Goal: Task Accomplishment & Management: Manage account settings

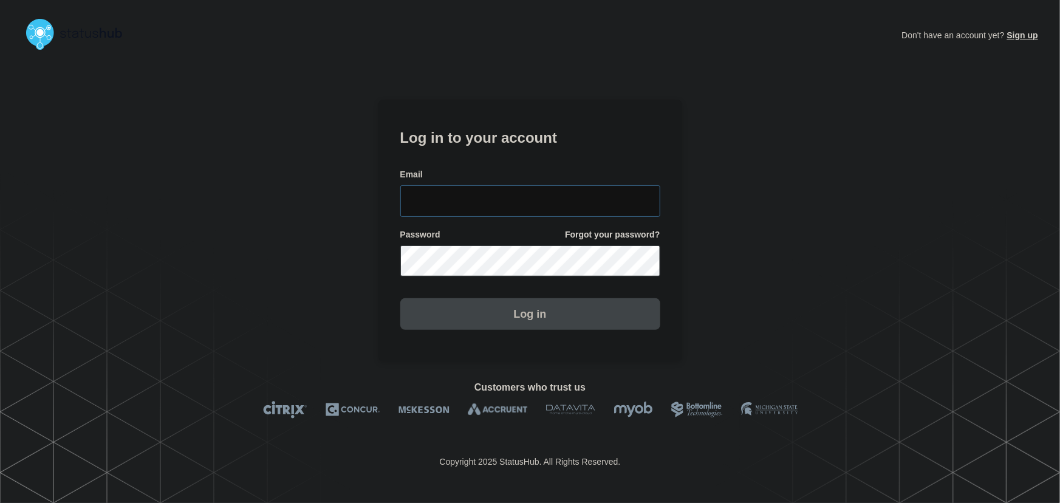
type input "[PERSON_NAME][EMAIL_ADDRESS][PERSON_NAME][DOMAIN_NAME]"
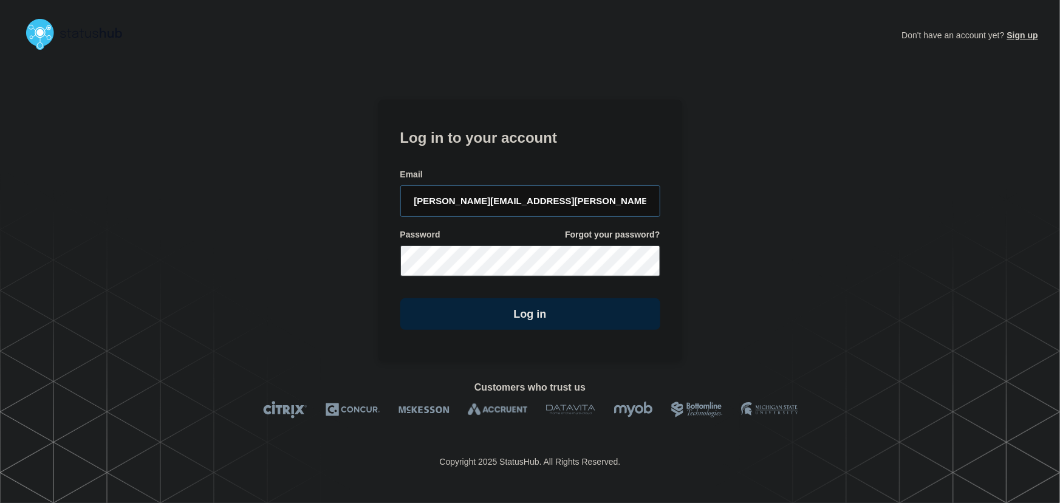
drag, startPoint x: 567, startPoint y: 204, endPoint x: 540, endPoint y: 165, distance: 47.2
click at [567, 204] on input "[PERSON_NAME][EMAIL_ADDRESS][PERSON_NAME][DOMAIN_NAME]" at bounding box center [530, 201] width 260 height 32
click at [538, 160] on form "Log in to your account Email [PERSON_NAME][EMAIL_ADDRESS][PERSON_NAME][DOMAIN_N…" at bounding box center [530, 227] width 260 height 205
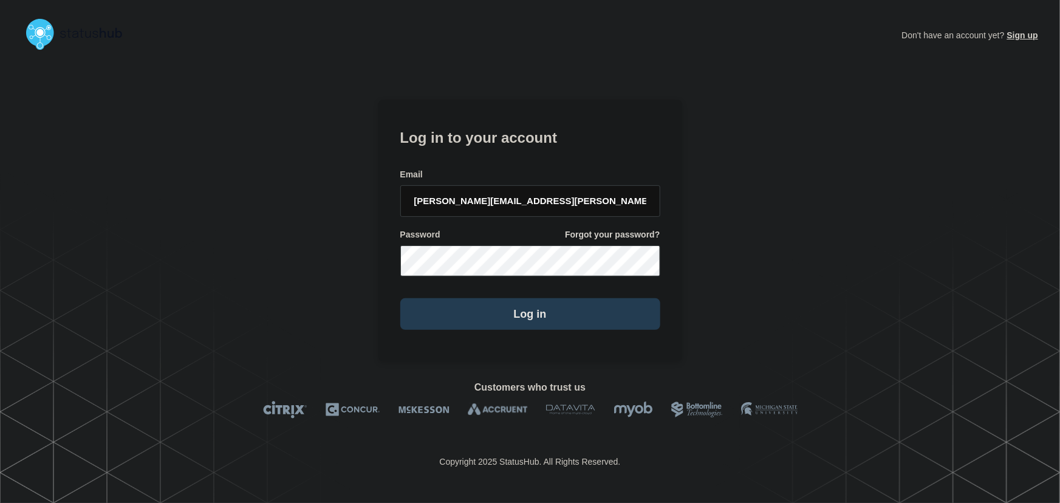
click at [537, 306] on button "Log in" at bounding box center [530, 314] width 260 height 32
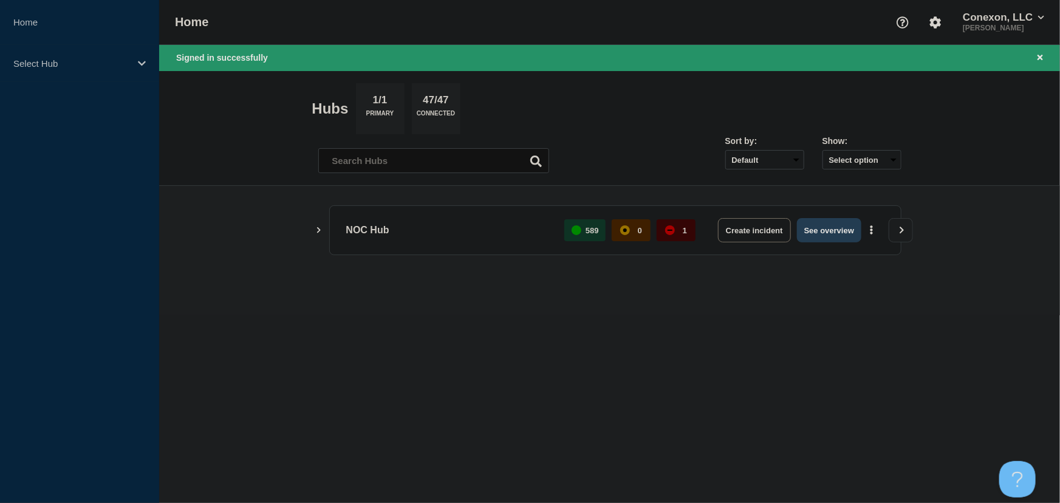
click at [849, 238] on button "See overview" at bounding box center [829, 230] width 64 height 24
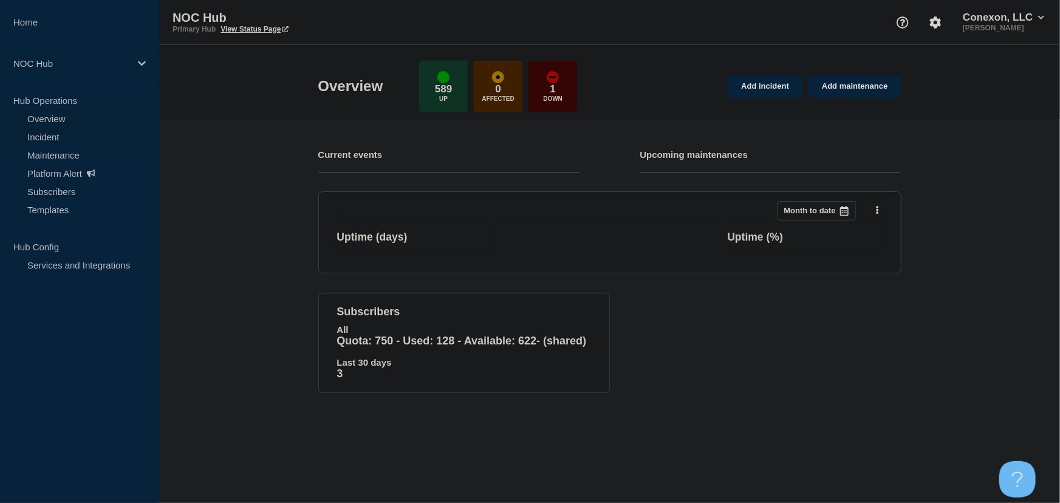
click at [50, 140] on link "Incident" at bounding box center [73, 137] width 147 height 18
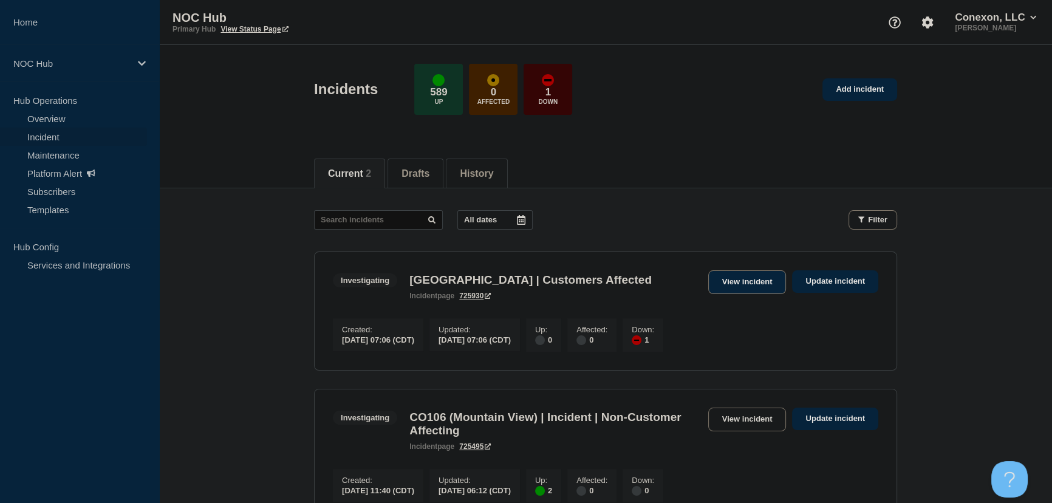
click at [751, 281] on link "View incident" at bounding box center [747, 282] width 78 height 24
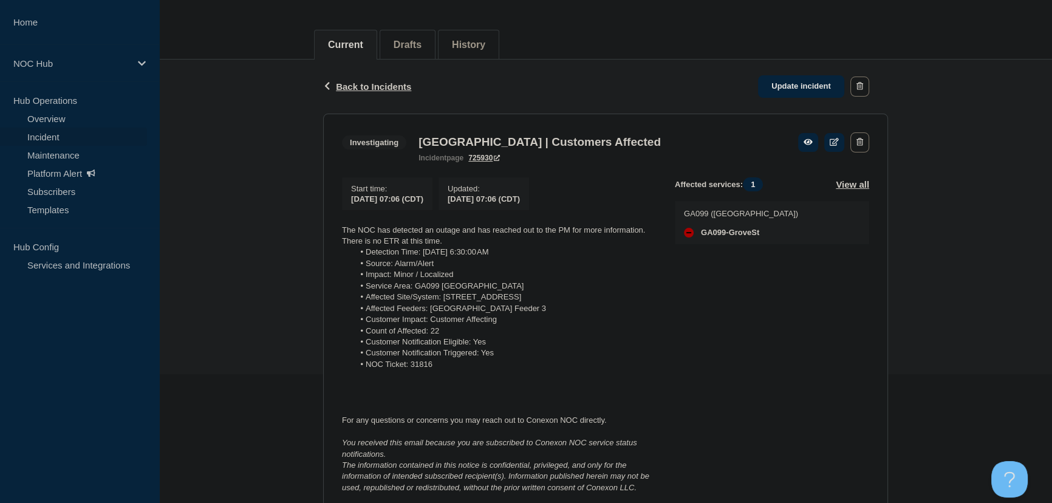
scroll to position [165, 0]
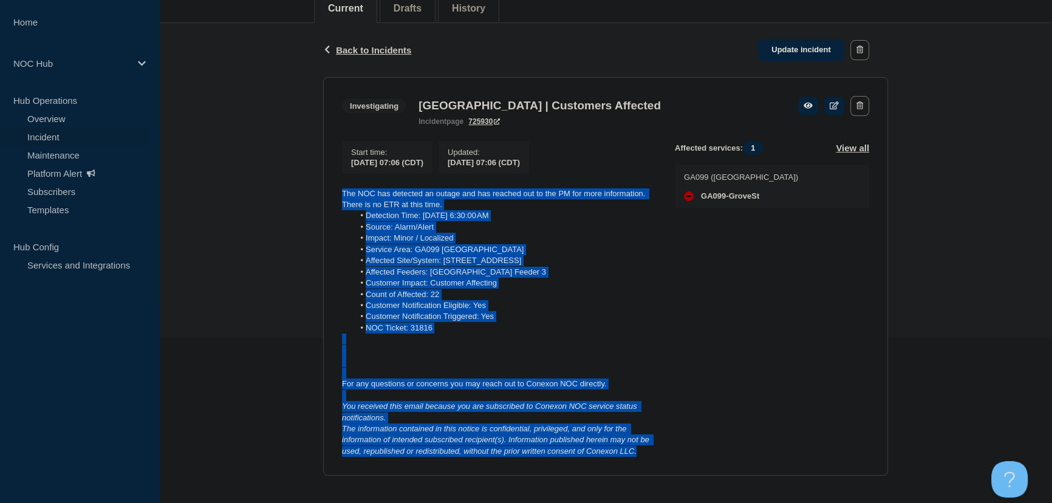
drag, startPoint x: 650, startPoint y: 454, endPoint x: 334, endPoint y: 194, distance: 409.2
click at [334, 194] on section "Investigating GA099 Grove Street | Customers Affected incident page 725930 Star…" at bounding box center [605, 276] width 565 height 399
copy div "The NOC has detected an outage and has reached out to the PM for more informati…"
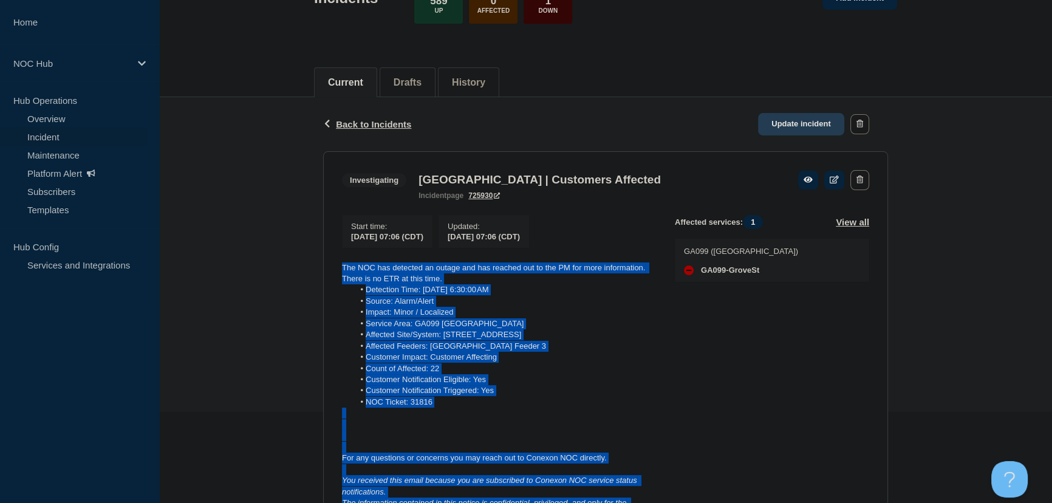
scroll to position [0, 0]
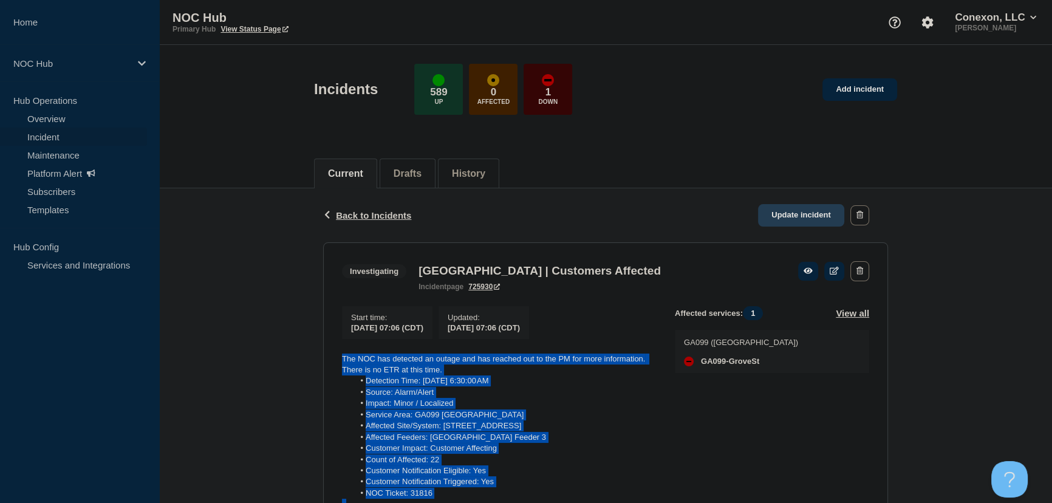
click at [785, 215] on link "Update incident" at bounding box center [801, 215] width 86 height 22
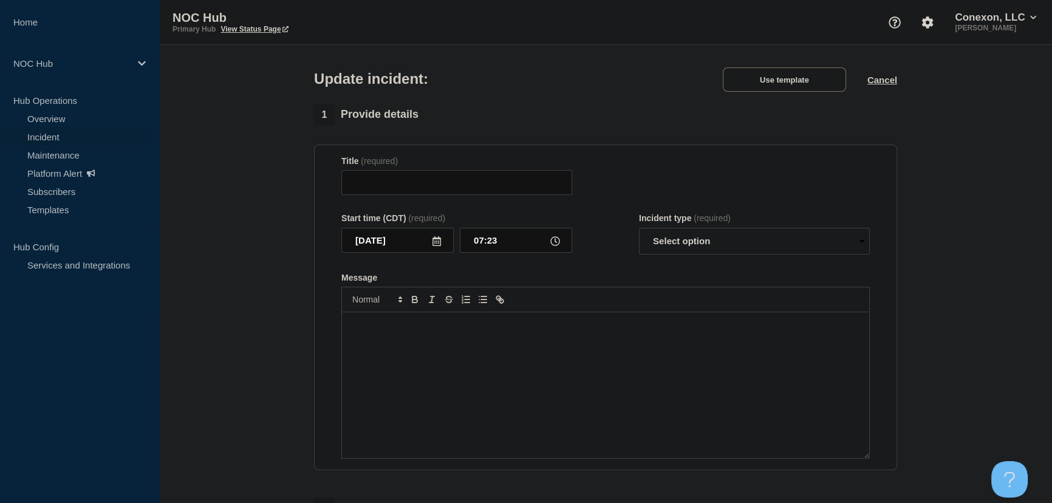
type input "GA099 Grove Street | Customers Affected"
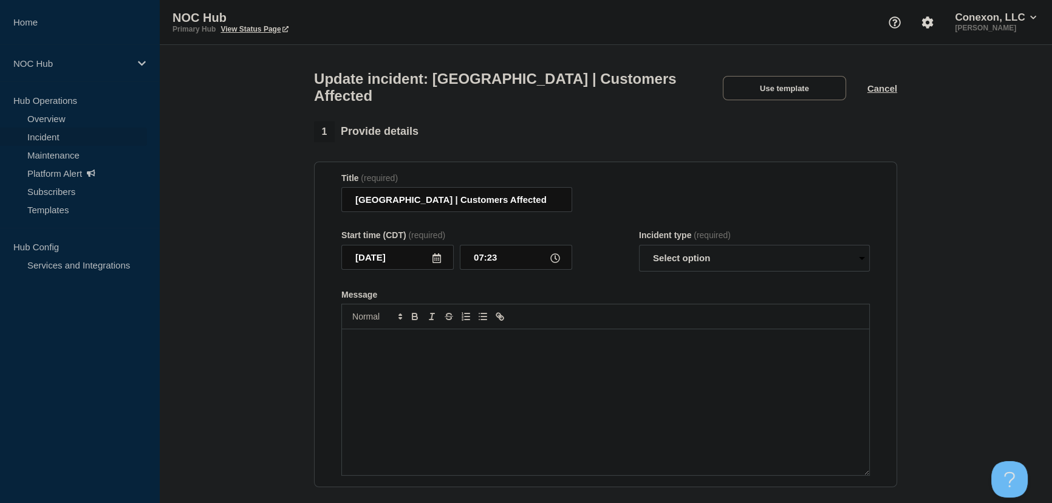
click at [504, 346] on p "Message" at bounding box center [605, 342] width 509 height 11
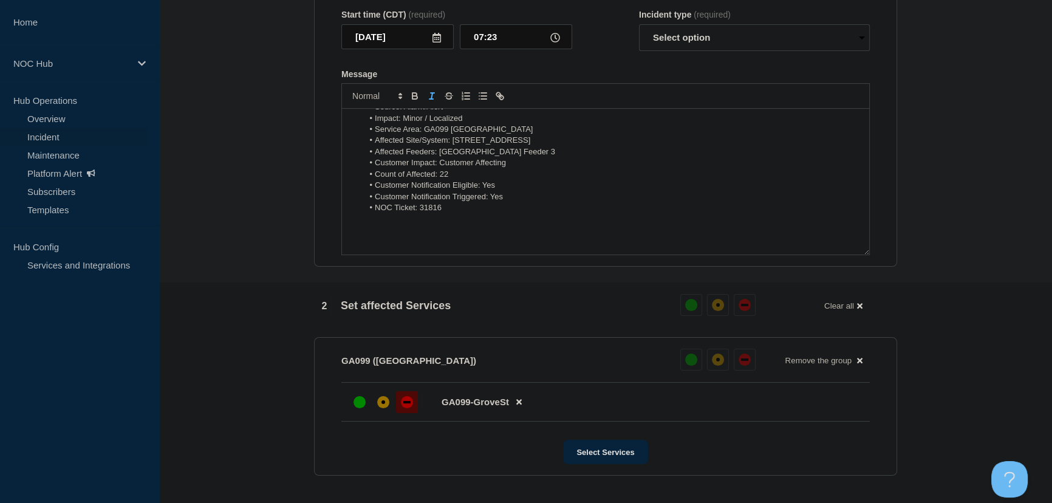
scroll to position [103, 0]
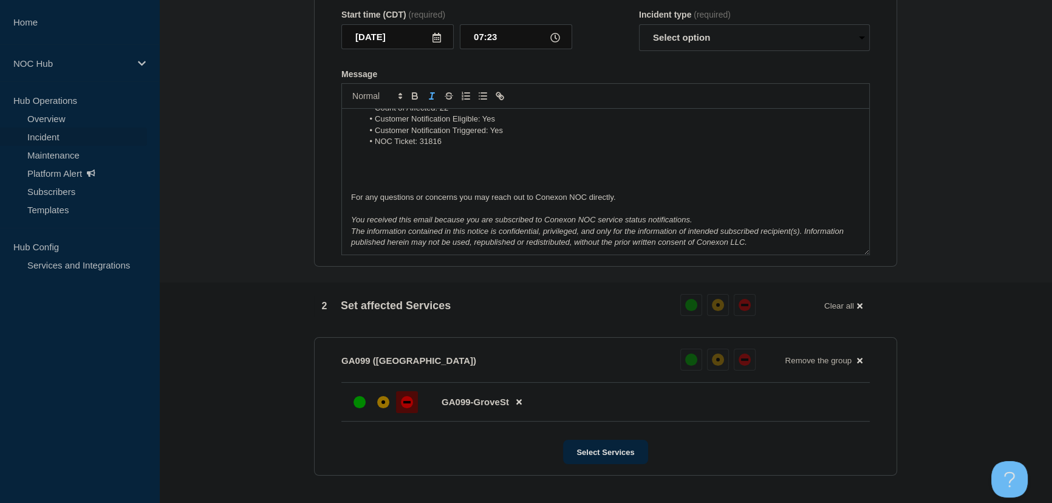
click at [379, 188] on p "Message" at bounding box center [605, 186] width 509 height 11
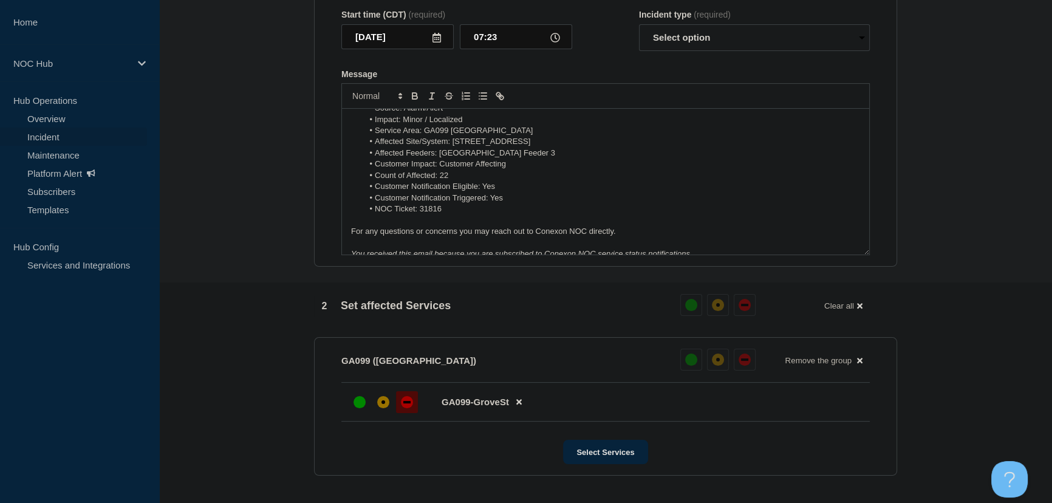
scroll to position [0, 0]
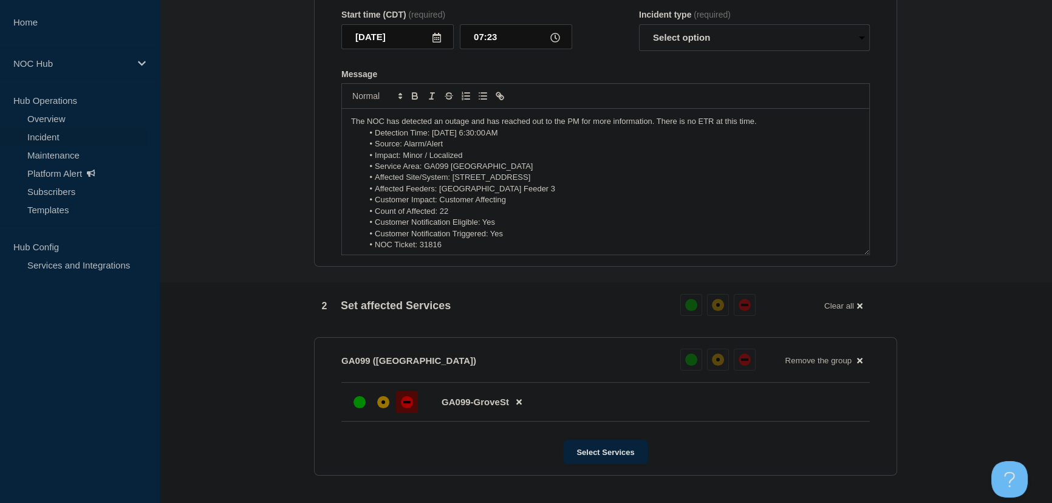
click at [764, 125] on p "The NOC has detected an outage and has reached out to the PM for more informati…" at bounding box center [605, 121] width 509 height 11
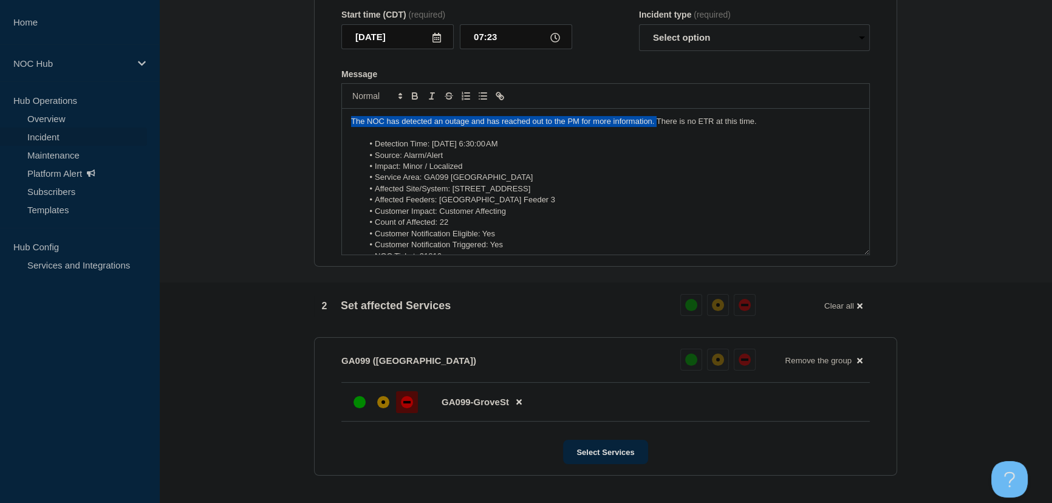
drag, startPoint x: 656, startPoint y: 127, endPoint x: 351, endPoint y: 131, distance: 305.0
click at [351, 127] on p "The NOC has detected an outage and has reached out to the PM for more informati…" at bounding box center [605, 121] width 509 height 11
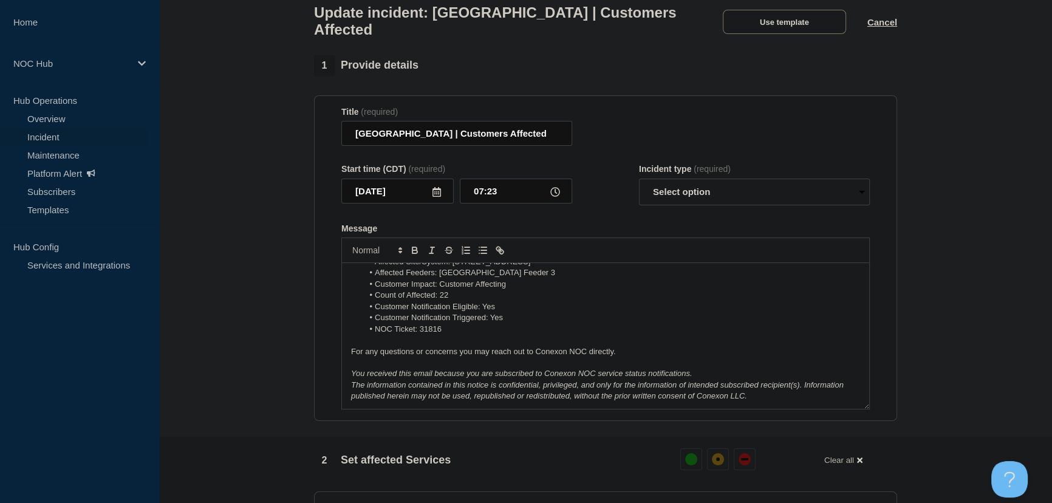
scroll to position [61, 0]
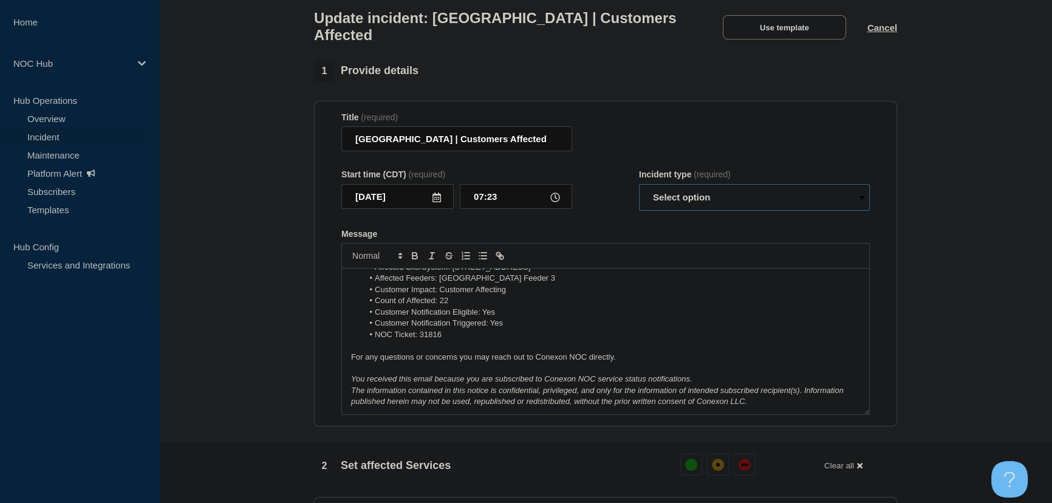
click at [713, 196] on select "Select option Investigating Identified Monitoring Resolved" at bounding box center [754, 197] width 231 height 27
select select "investigating"
click at [639, 191] on select "Select option Investigating Identified Monitoring Resolved" at bounding box center [754, 197] width 231 height 27
click at [577, 218] on form "Title (required) GA099 Grove Street | Customers Affected Start time (CDT) (requ…" at bounding box center [605, 263] width 529 height 303
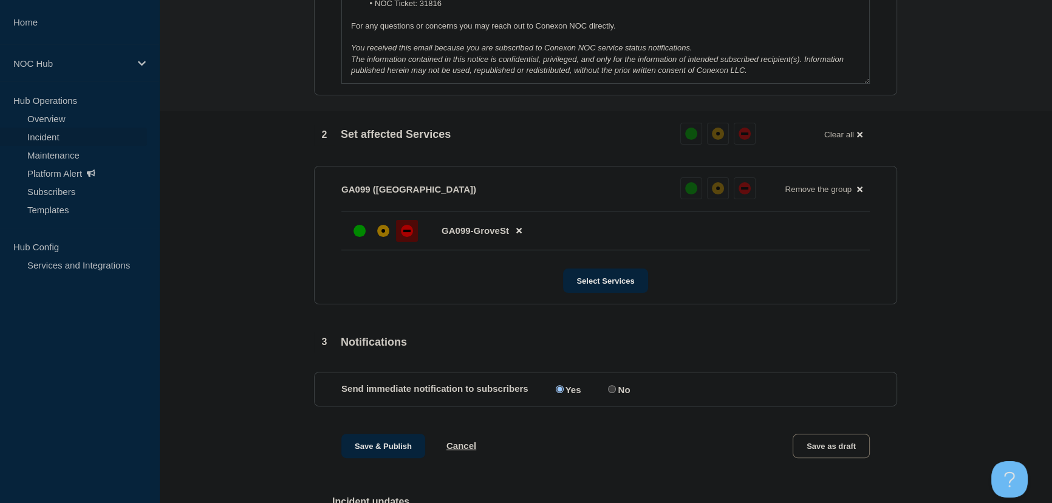
scroll to position [502, 0]
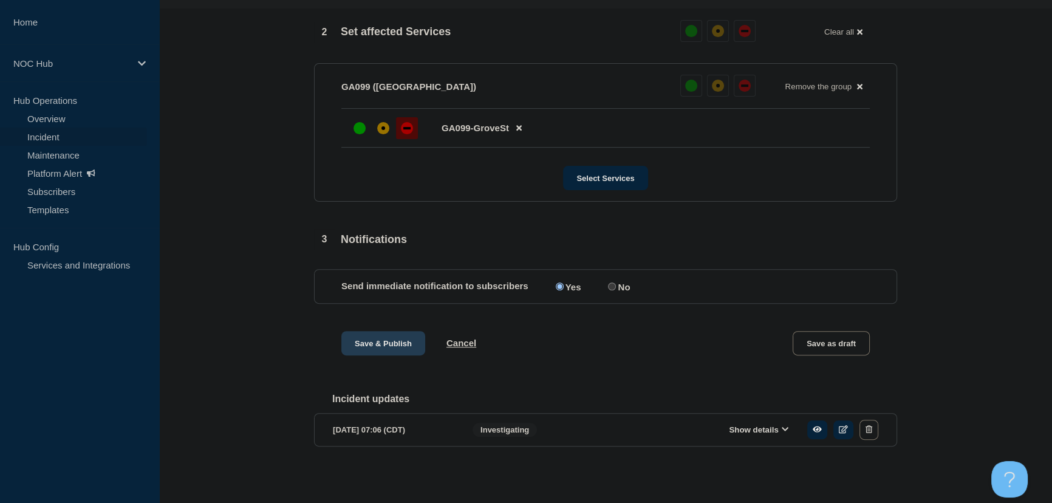
click at [389, 340] on button "Save & Publish" at bounding box center [383, 343] width 84 height 24
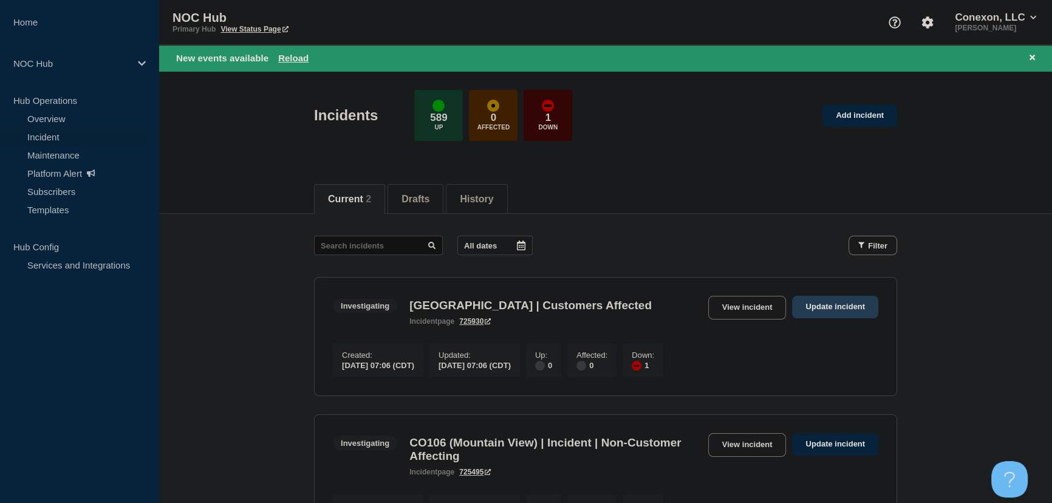
click at [836, 300] on link "Update incident" at bounding box center [835, 307] width 86 height 22
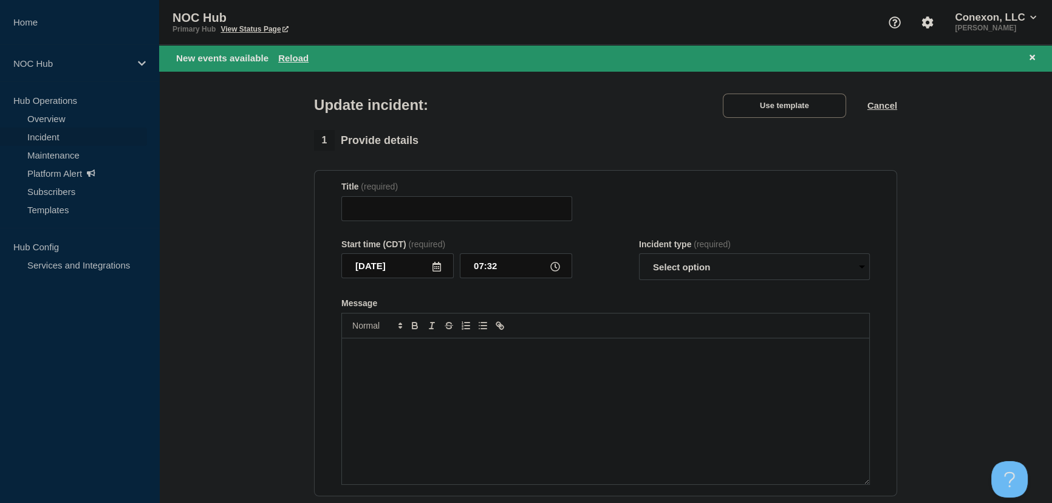
type input "GA099 Grove Street | Customers Affected"
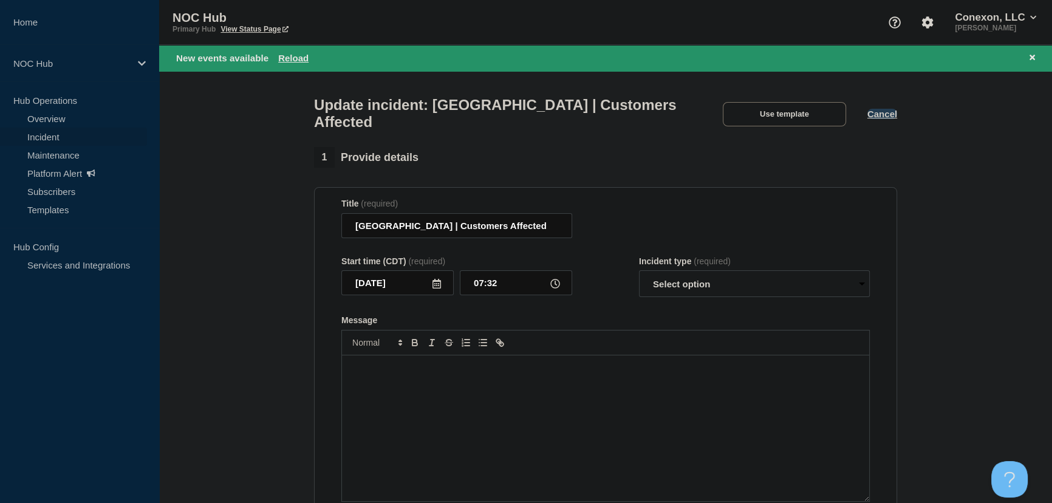
click at [882, 119] on button "Cancel" at bounding box center [883, 114] width 30 height 10
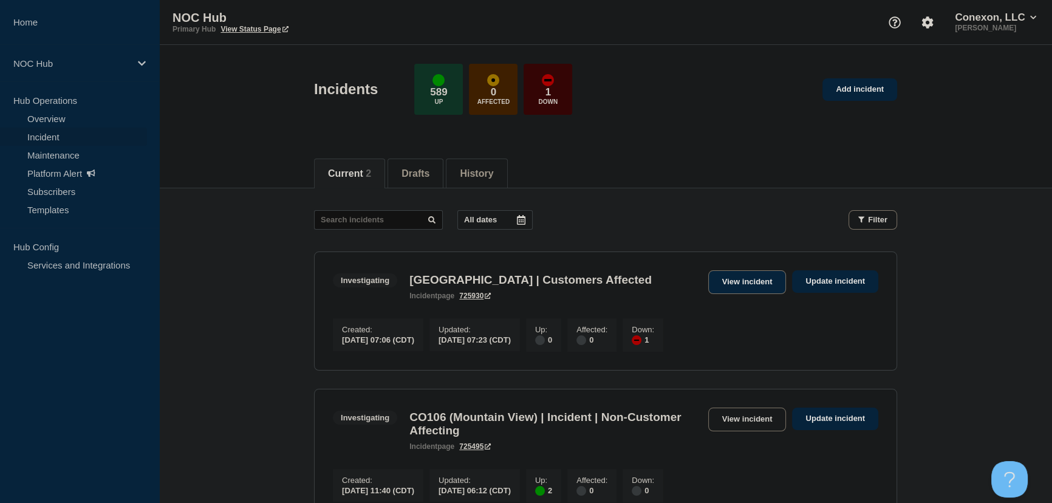
click at [758, 281] on link "View incident" at bounding box center [747, 282] width 78 height 24
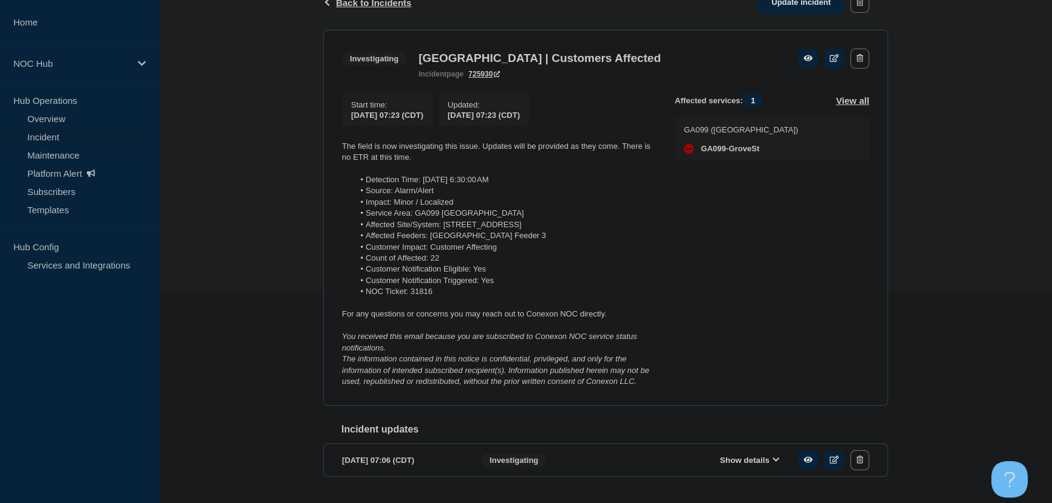
scroll to position [221, 0]
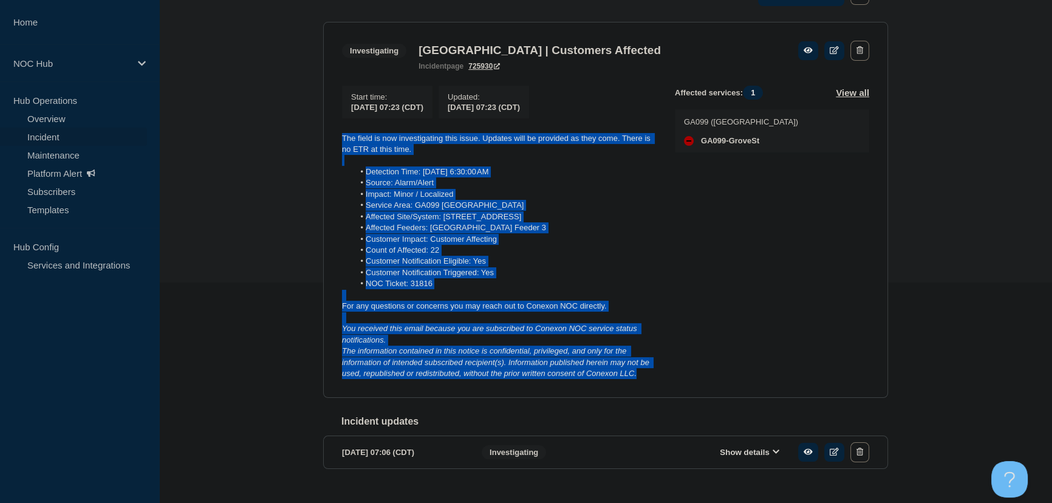
drag, startPoint x: 646, startPoint y: 374, endPoint x: 333, endPoint y: 141, distance: 390.3
click at [333, 141] on section "Investigating GA099 Grove Street | Customers Affected incident page 725930 Star…" at bounding box center [605, 210] width 565 height 377
copy div "The field is now investigating this issue. Updates will be provided as they com…"
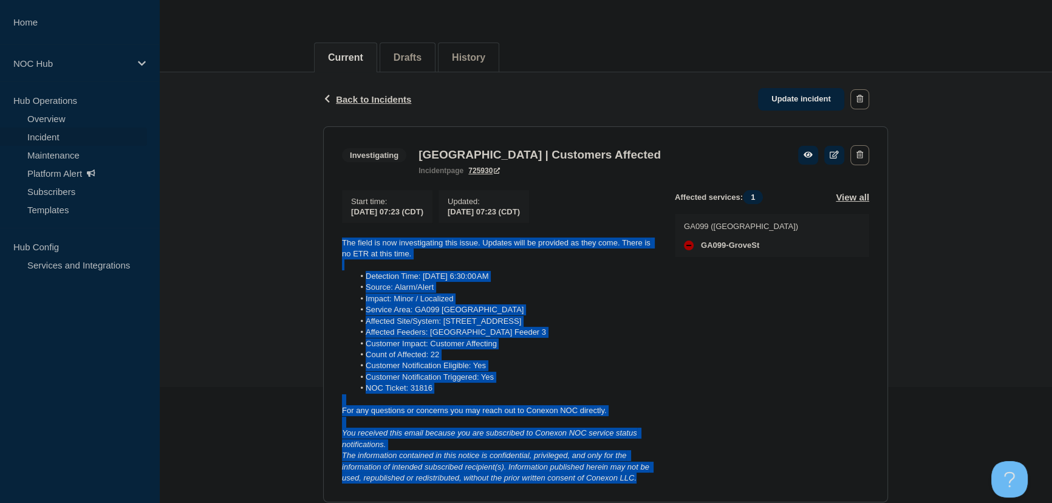
scroll to position [110, 0]
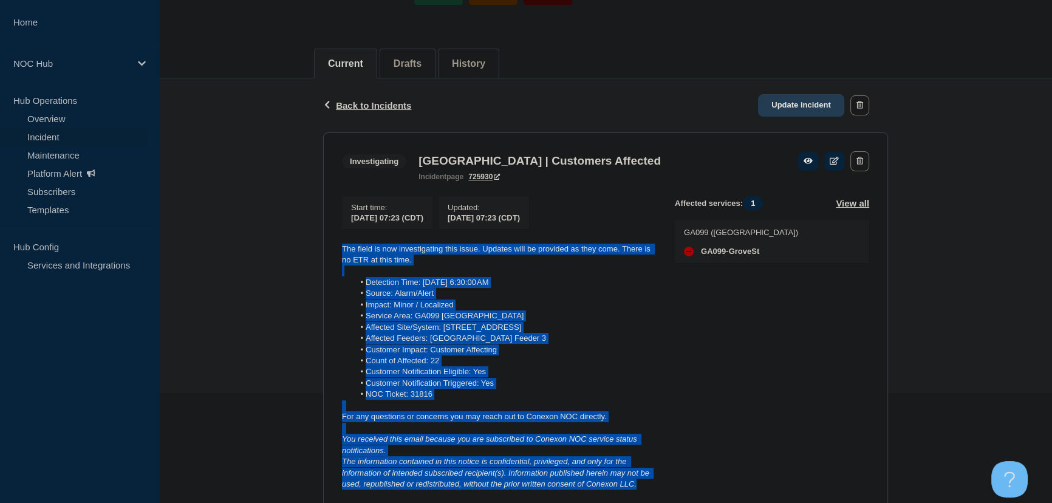
click at [814, 100] on link "Update incident" at bounding box center [801, 105] width 86 height 22
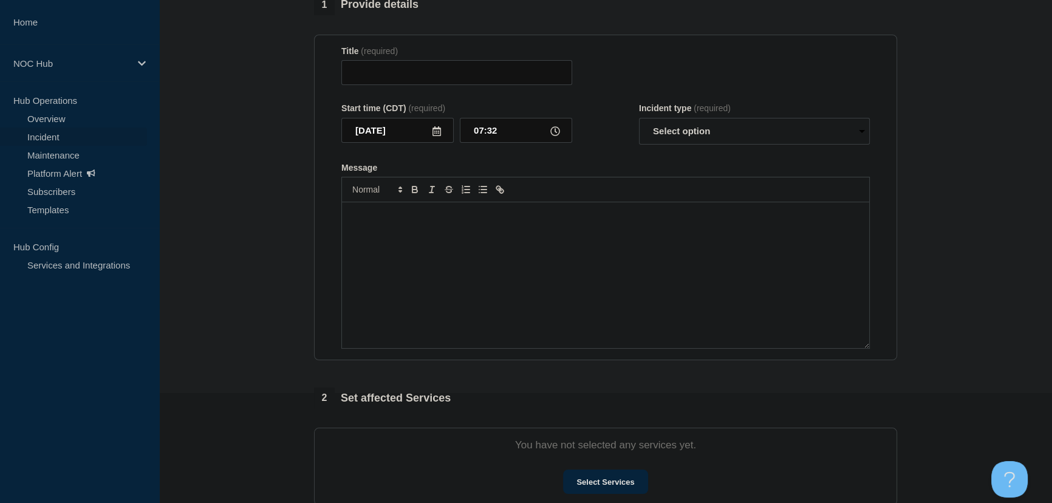
type input "GA099 Grove Street | Customers Affected"
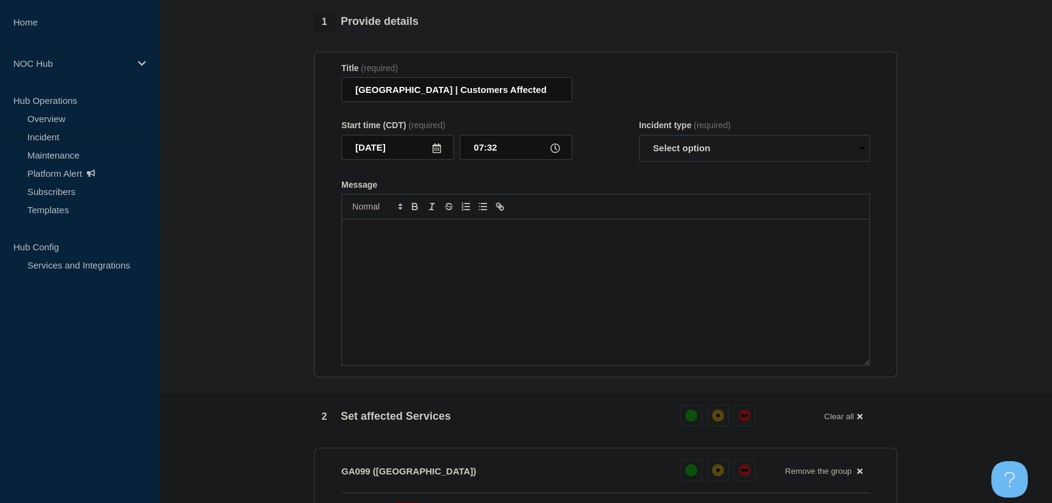
click at [531, 252] on div "Message" at bounding box center [605, 292] width 527 height 146
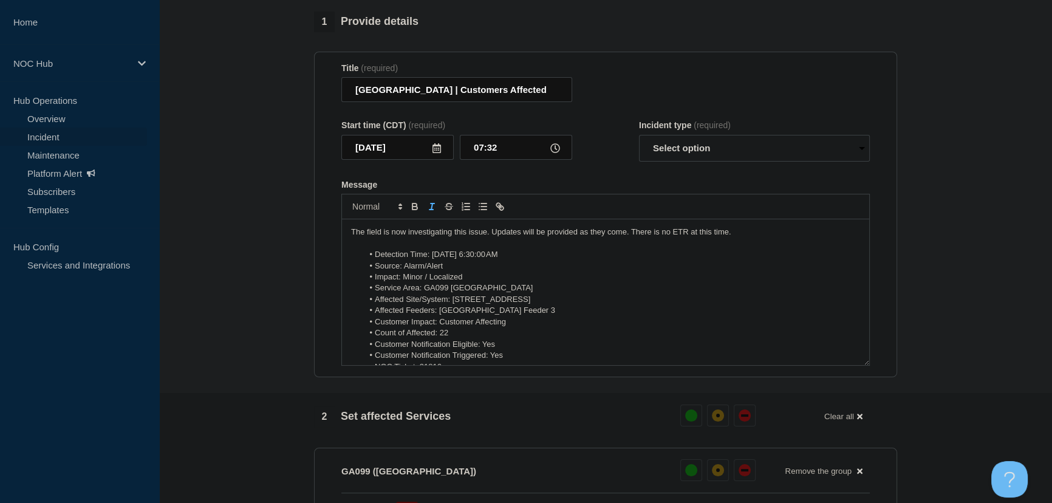
scroll to position [73, 0]
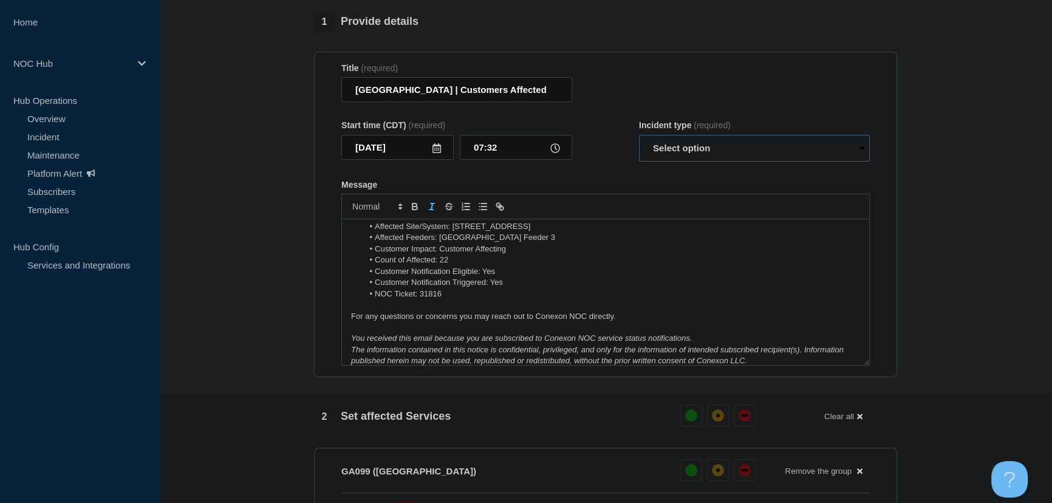
click at [684, 154] on select "Select option Investigating Identified Monitoring Resolved" at bounding box center [754, 148] width 231 height 27
select select "resolved"
click at [639, 141] on select "Select option Investigating Identified Monitoring Resolved" at bounding box center [754, 148] width 231 height 27
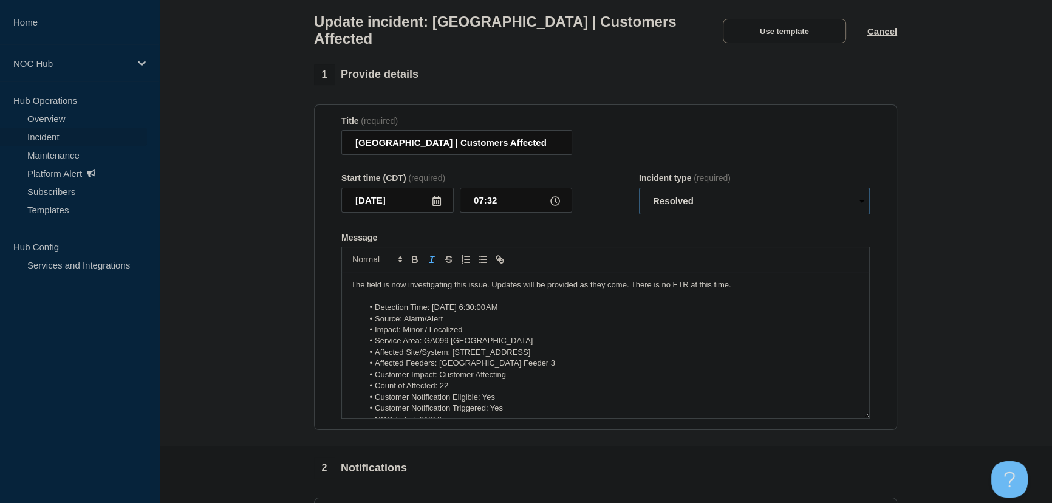
scroll to position [0, 0]
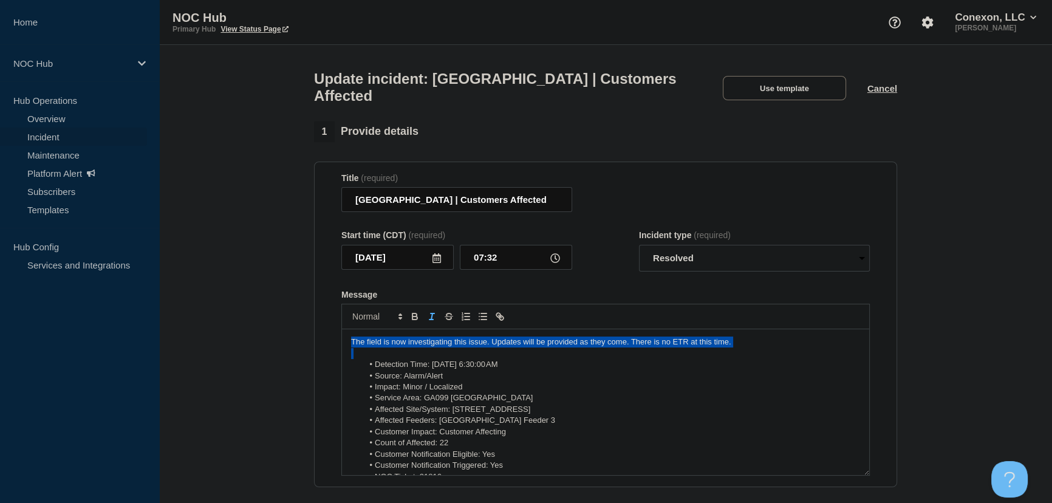
drag, startPoint x: 740, startPoint y: 355, endPoint x: 300, endPoint y: 343, distance: 440.1
click at [300, 343] on section "1 Provide details Title (required) GA099 Grove Street | Customers Affected Star…" at bounding box center [605, 466] width 893 height 688
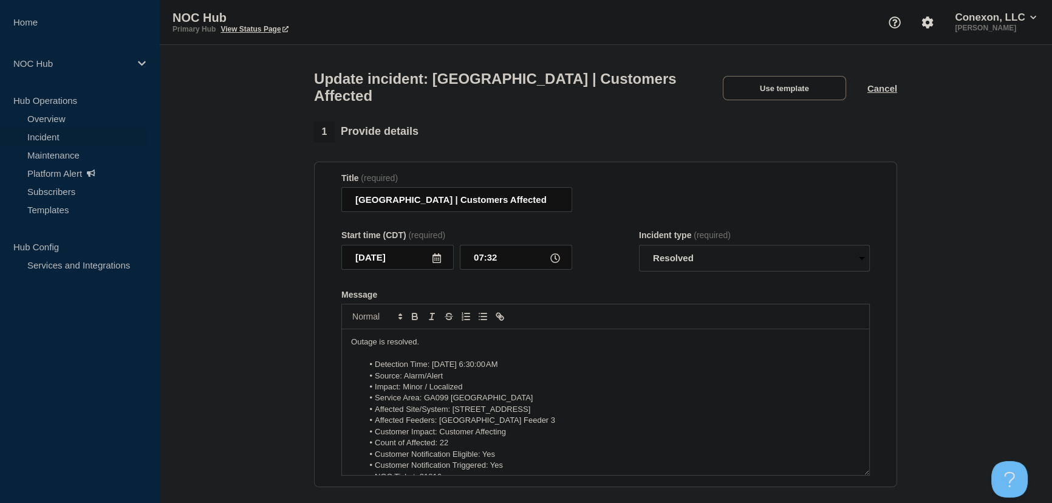
scroll to position [334, 0]
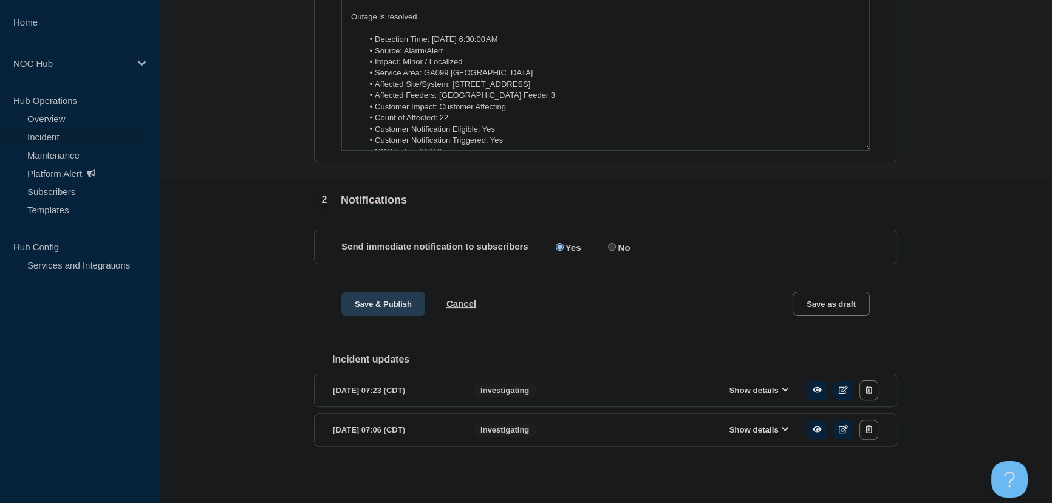
click at [394, 310] on button "Save & Publish" at bounding box center [383, 304] width 84 height 24
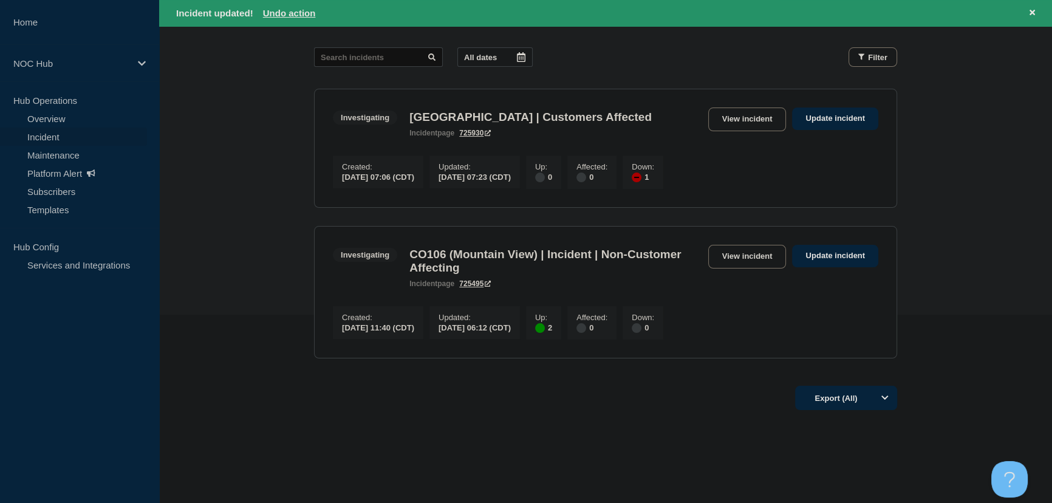
scroll to position [214, 0]
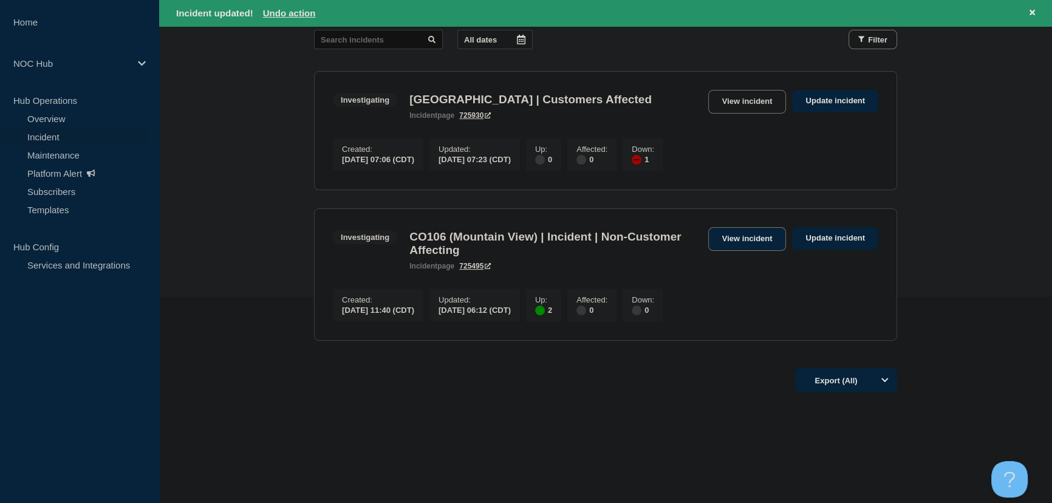
click at [751, 236] on link "View incident" at bounding box center [747, 239] width 78 height 24
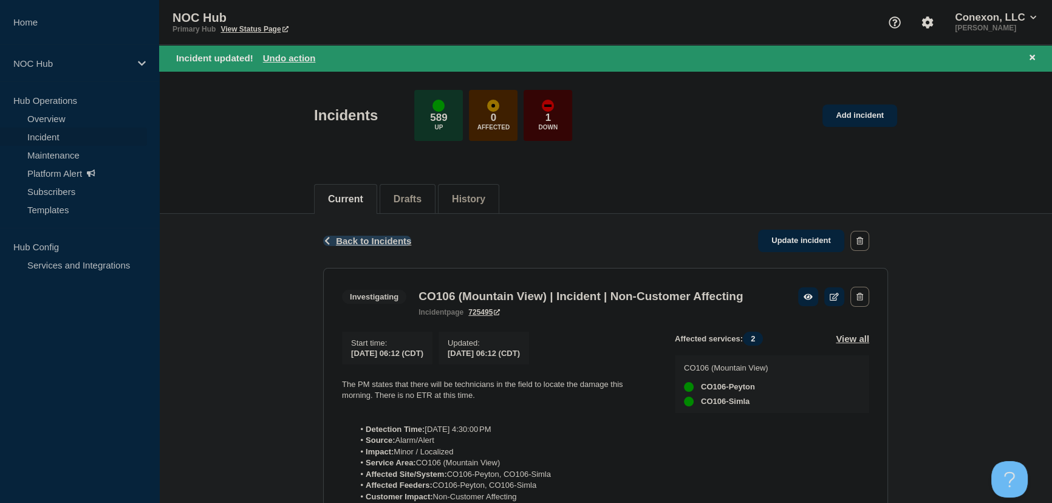
click at [371, 241] on span "Back to Incidents" at bounding box center [373, 241] width 75 height 10
